Goal: Contribute content

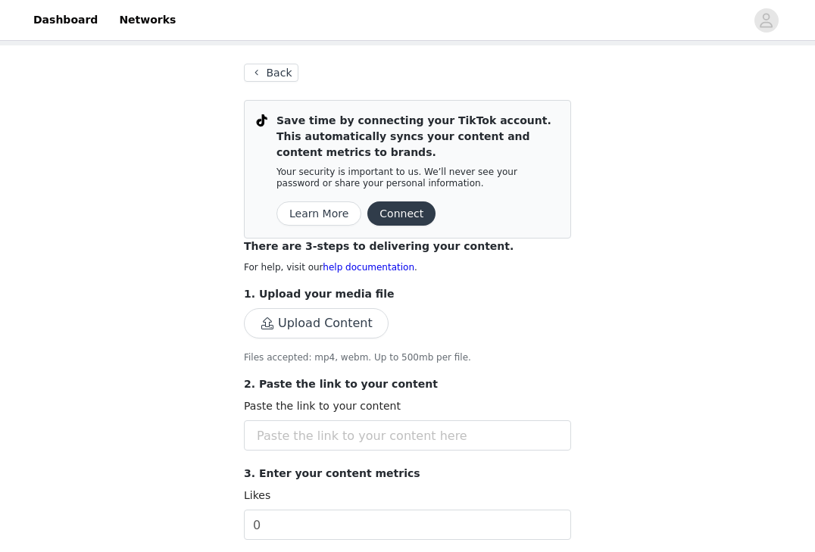
scroll to position [159, 0]
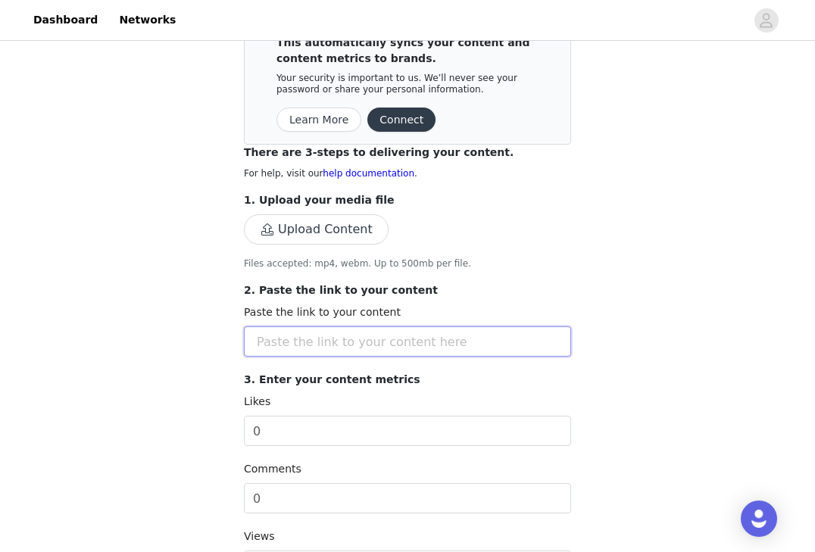
click at [339, 351] on input "text" at bounding box center [407, 341] width 327 height 30
paste input "[URL][DOMAIN_NAME][DOMAIN_NAME]"
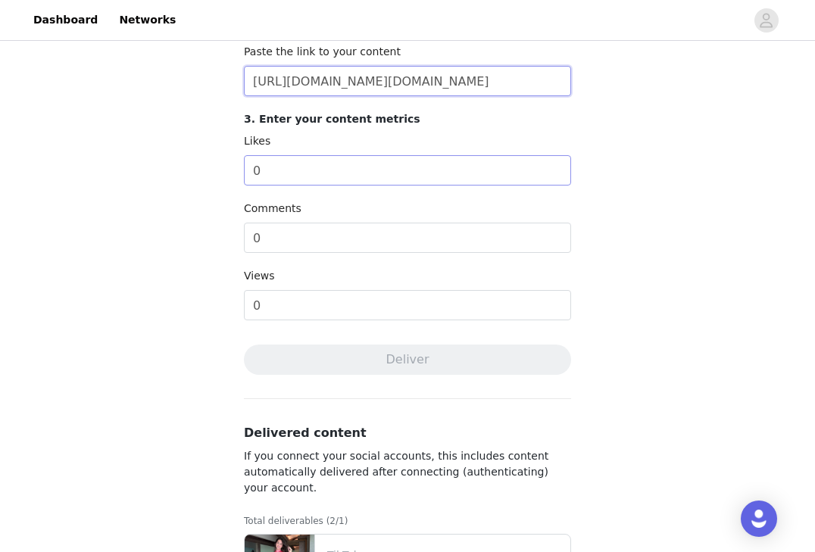
type input "[URL][DOMAIN_NAME][DOMAIN_NAME]"
click at [291, 174] on input "0" at bounding box center [407, 170] width 327 height 30
type input "300"
click at [299, 222] on div "Comments" at bounding box center [407, 212] width 327 height 22
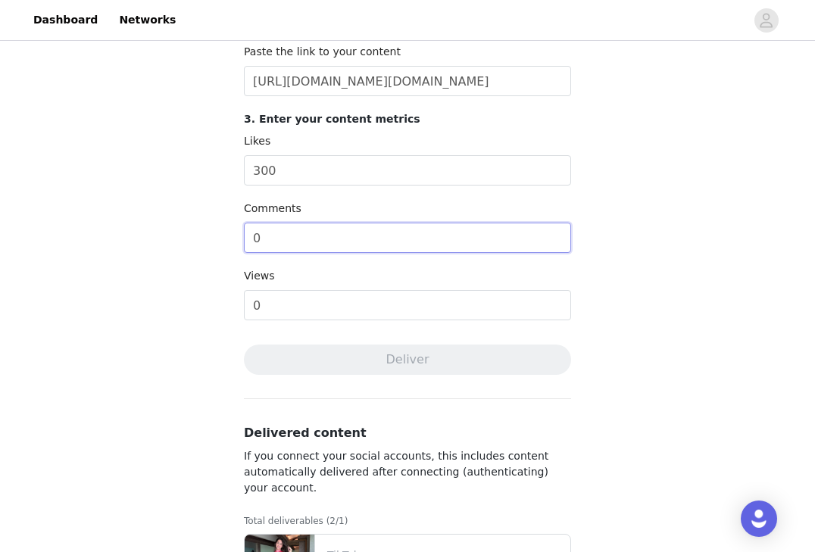
click at [276, 238] on input "0" at bounding box center [407, 238] width 327 height 30
type input "4"
type input "40"
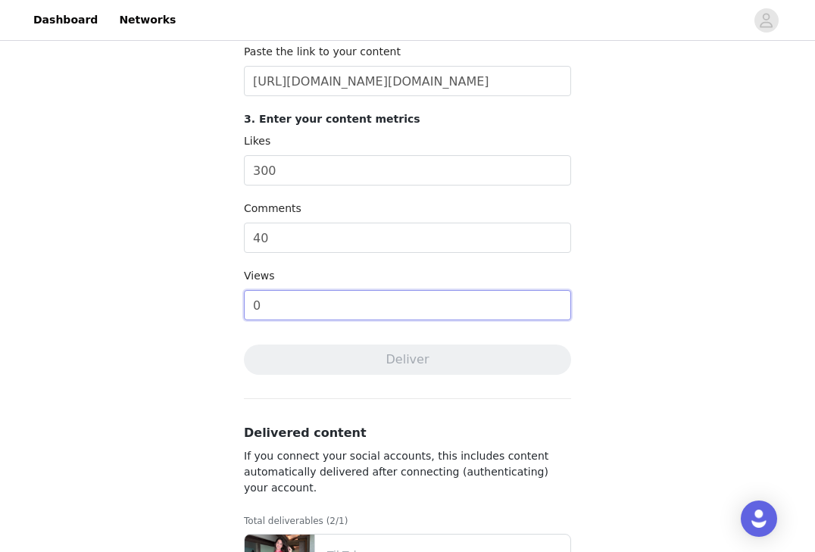
click at [284, 310] on input "0" at bounding box center [407, 305] width 327 height 30
type input "2400"
click at [185, 322] on div "Complete Task Back Save time by connecting your TikTok account. This automatica…" at bounding box center [407, 172] width 815 height 1096
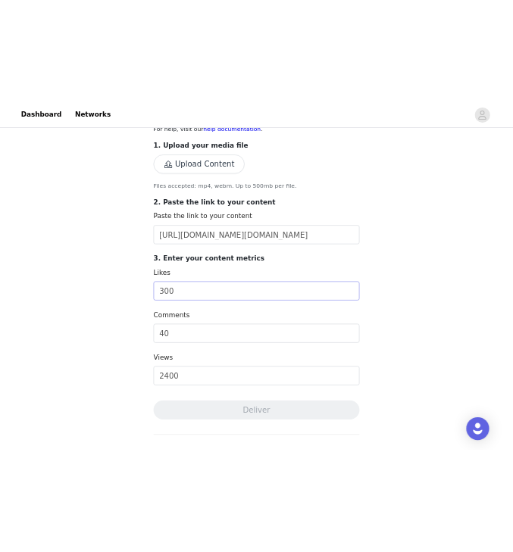
scroll to position [308, 0]
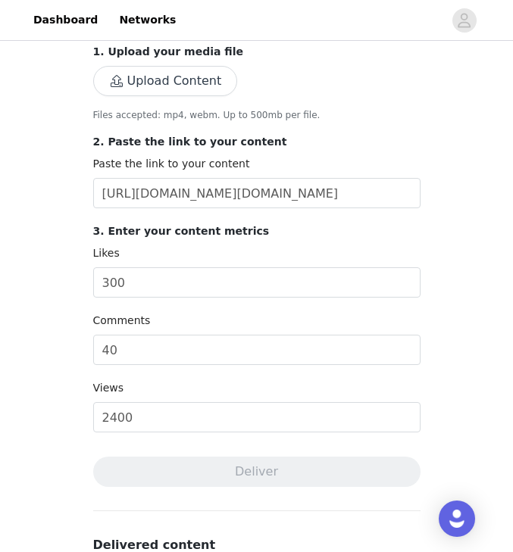
click at [145, 77] on button "Upload Content" at bounding box center [165, 81] width 145 height 30
click at [151, 275] on input "300" at bounding box center [256, 282] width 327 height 30
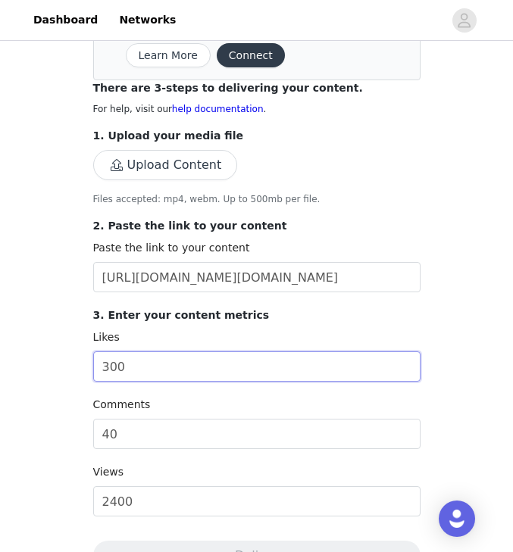
scroll to position [217, 0]
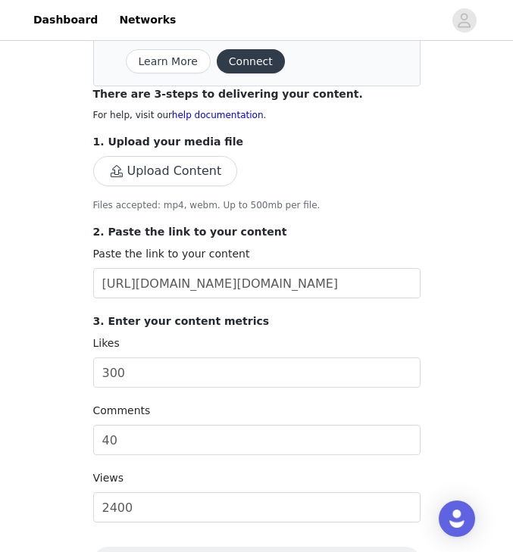
click at [162, 176] on button "Upload Content" at bounding box center [165, 171] width 145 height 30
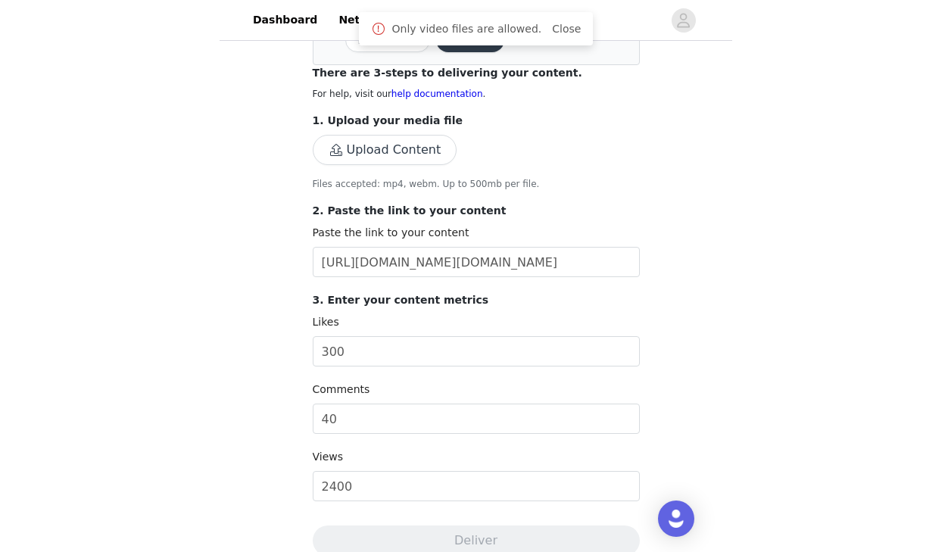
scroll to position [240, 0]
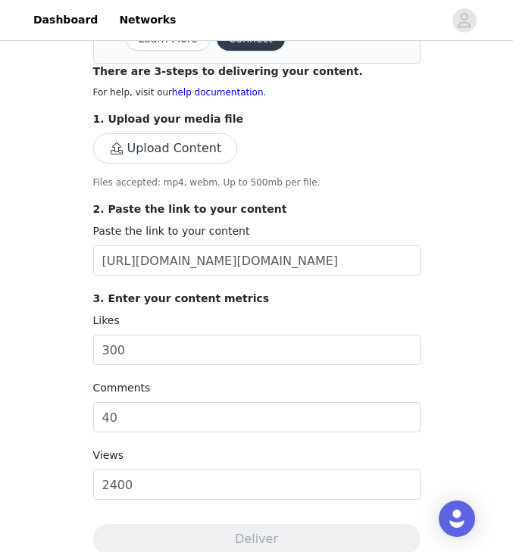
click at [185, 157] on button "Upload Content" at bounding box center [165, 148] width 145 height 30
click at [183, 145] on button "Upload Content" at bounding box center [165, 148] width 145 height 30
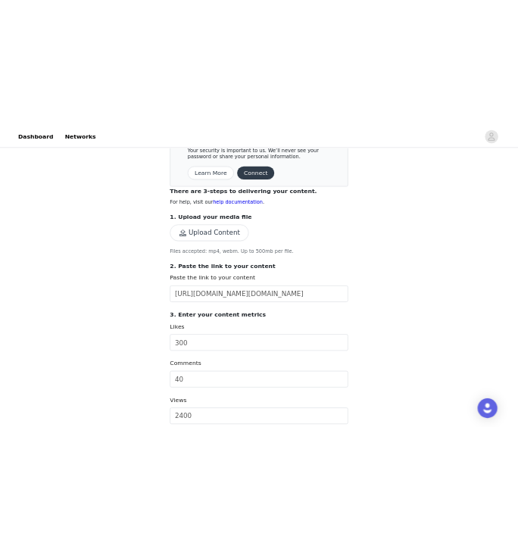
scroll to position [167, 0]
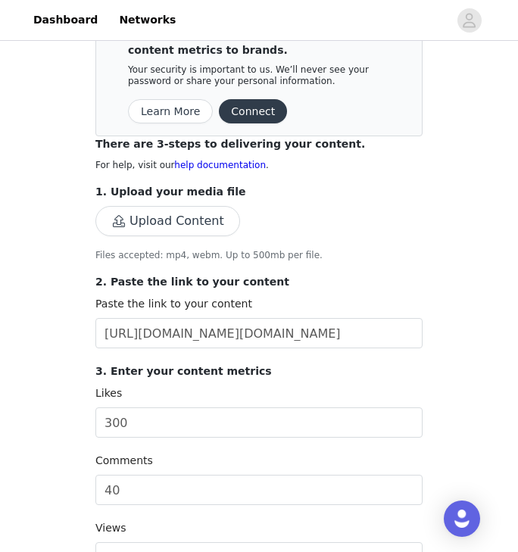
click at [180, 226] on button "Upload Content" at bounding box center [167, 221] width 145 height 30
click at [145, 225] on button "Upload Content" at bounding box center [167, 221] width 145 height 30
click at [147, 218] on button "Upload Content" at bounding box center [167, 221] width 145 height 30
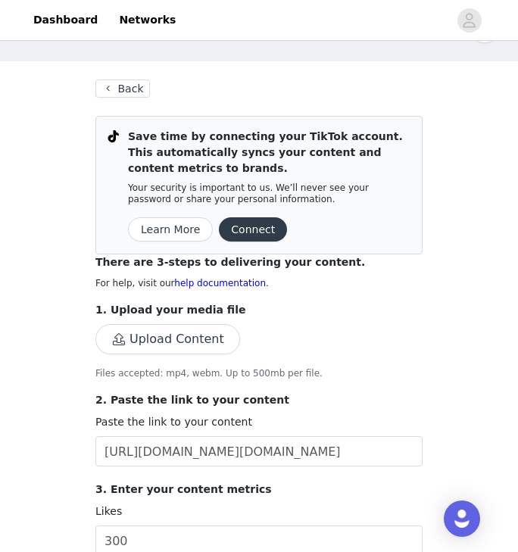
scroll to position [52, 0]
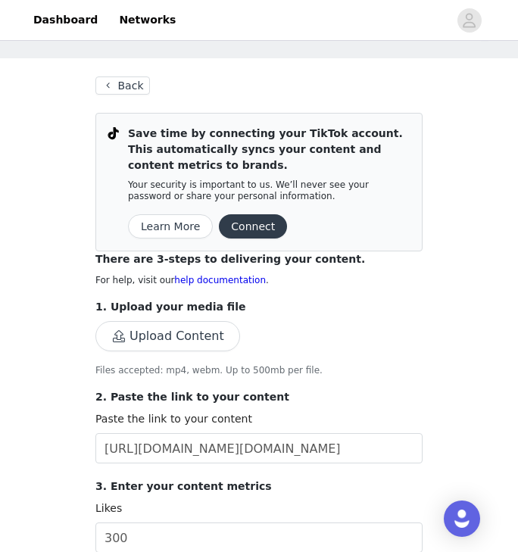
click at [255, 297] on div "There are 3-steps to delivering your content. For help, visit our help document…" at bounding box center [258, 472] width 327 height 442
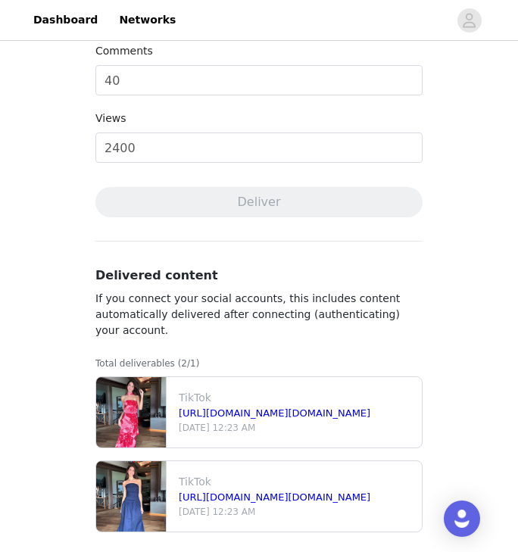
scroll to position [588, 0]
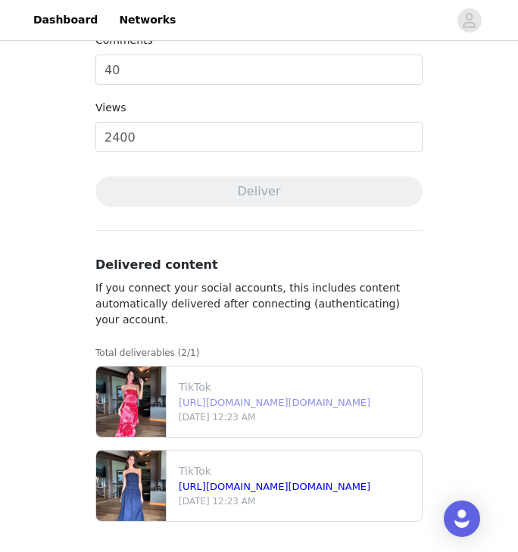
click at [197, 405] on link "[URL][DOMAIN_NAME][DOMAIN_NAME]" at bounding box center [275, 402] width 192 height 11
